Goal: Manage account settings

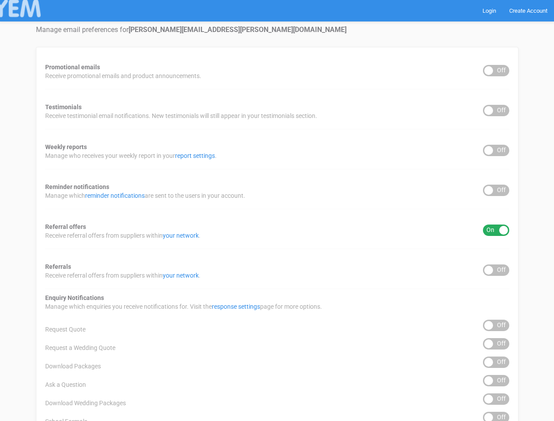
click at [277, 211] on div "Promotional emails ON OFF Receive promotional emails and product announcements.…" at bounding box center [277, 354] width 482 height 614
